Goal: Task Accomplishment & Management: Manage account settings

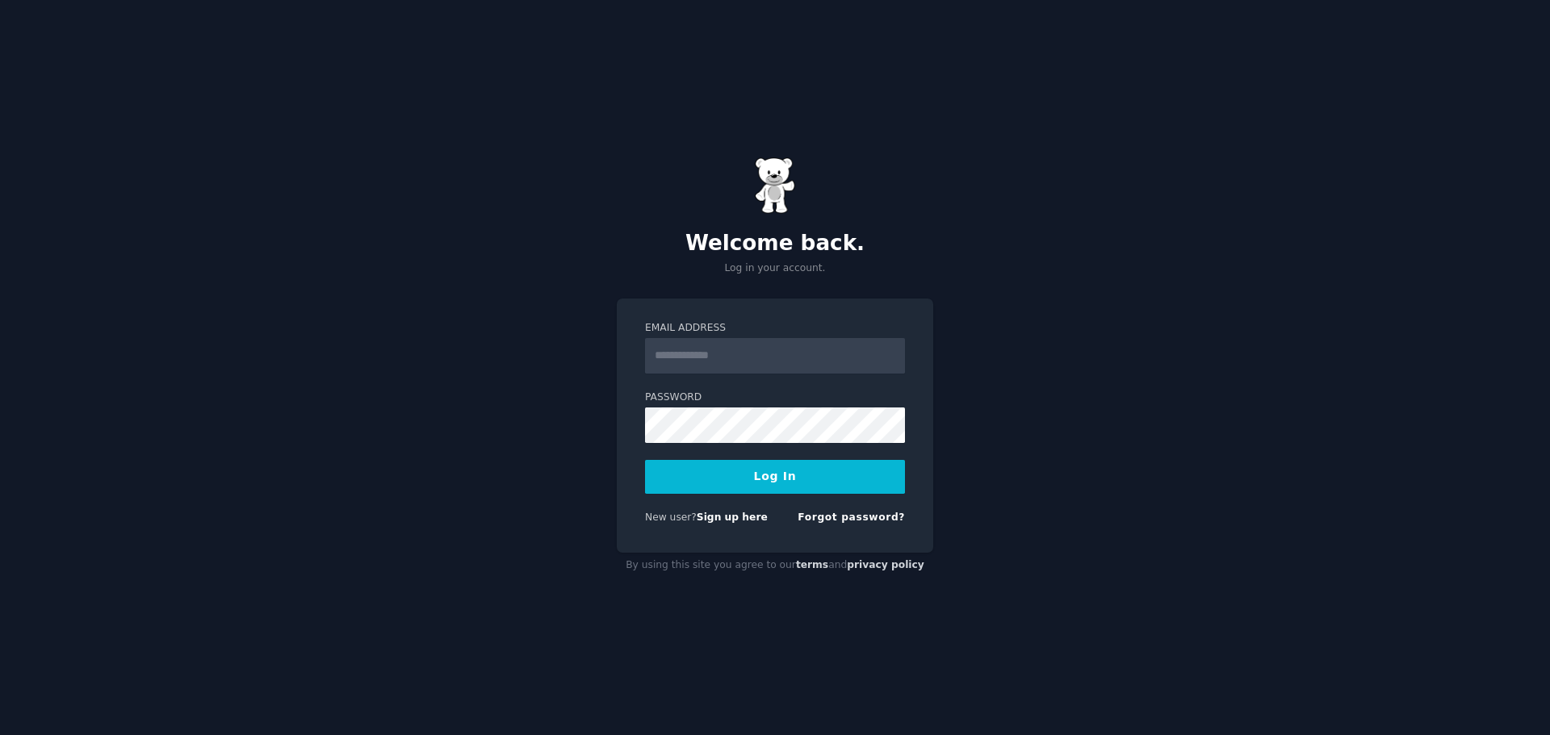
click at [702, 360] on input "Email Address" at bounding box center [775, 356] width 260 height 36
type input "**********"
click at [784, 472] on button "Log In" at bounding box center [775, 477] width 260 height 34
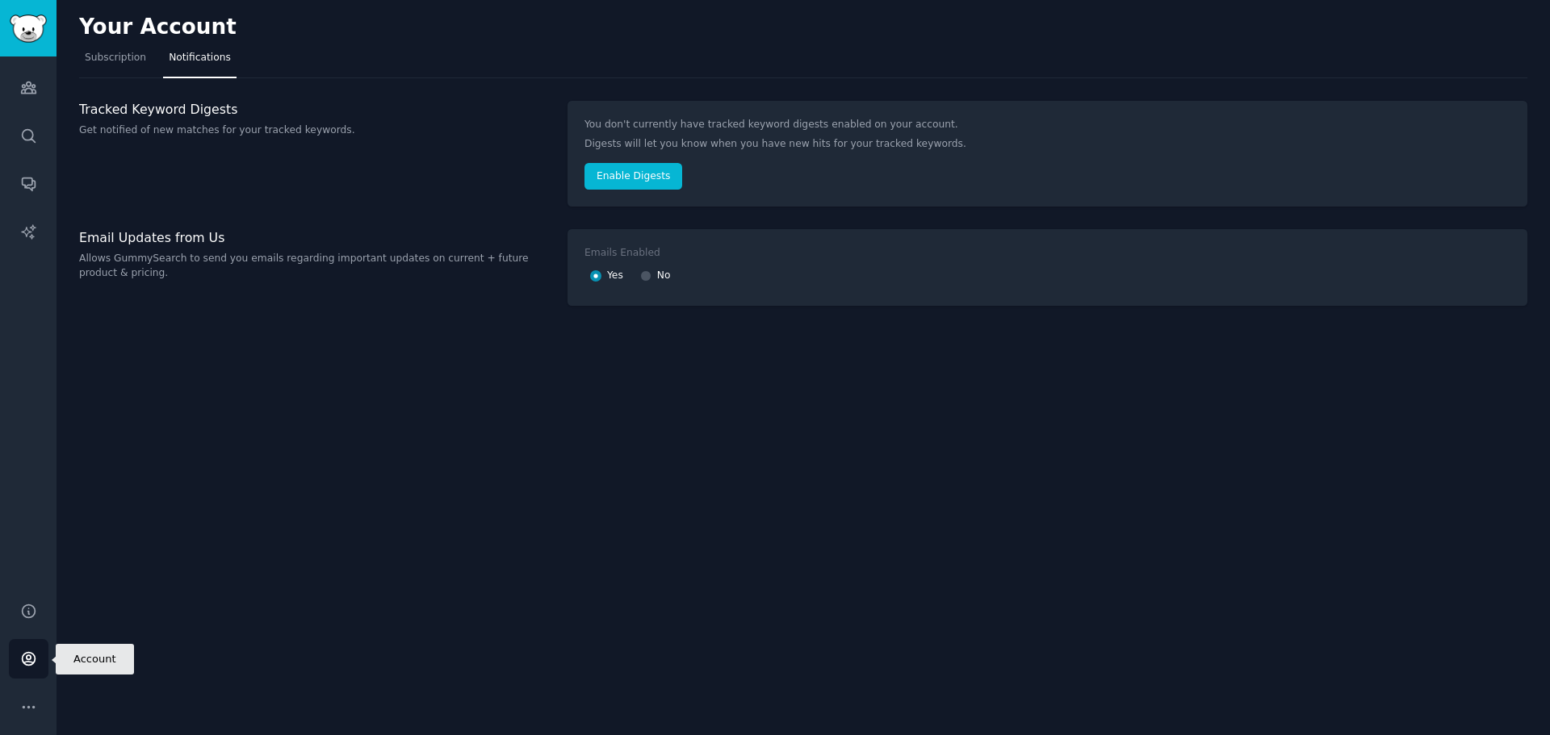
click at [29, 658] on icon "Sidebar" at bounding box center [28, 659] width 17 height 17
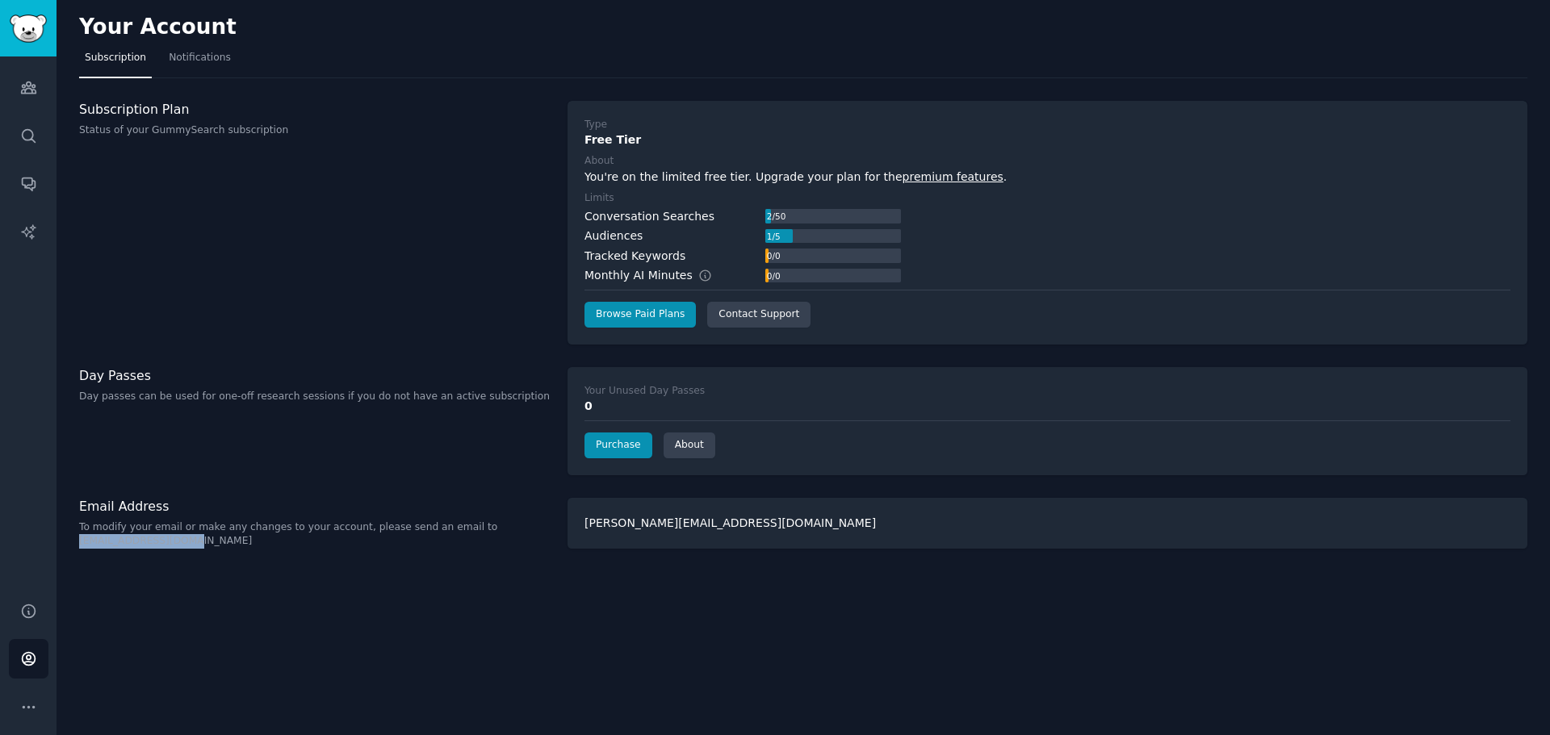
drag, startPoint x: 189, startPoint y: 542, endPoint x: 77, endPoint y: 541, distance: 112.2
click at [77, 541] on div "Your Account Subscription Notifications Subscription Plan Status of your GummyS…" at bounding box center [803, 367] width 1493 height 735
copy p "help@gummysearch.com"
click at [798, 517] on div "michael@wendysellsflorida.com" at bounding box center [1047, 523] width 960 height 51
click at [642, 311] on link "Browse Paid Plans" at bounding box center [639, 315] width 111 height 26
